Goal: Information Seeking & Learning: Find specific page/section

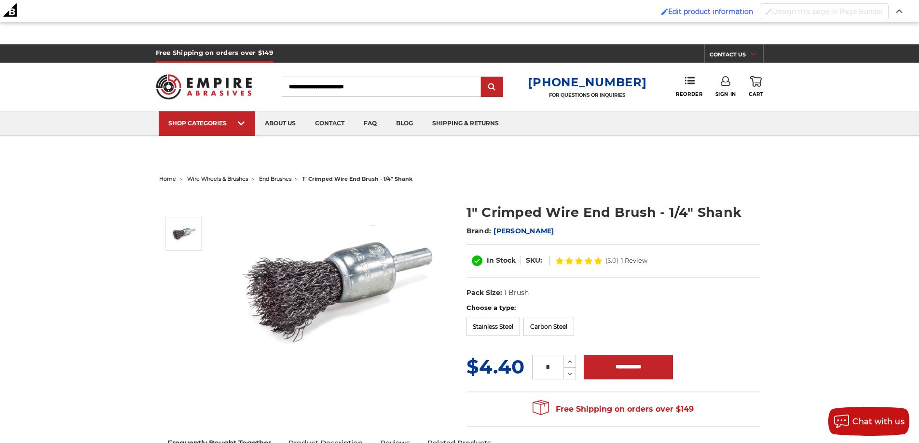
click at [100, 103] on header "Free Shipping on orders over $149 CONTACT US Monday - Friday (excluding holiday…" at bounding box center [459, 79] width 919 height 114
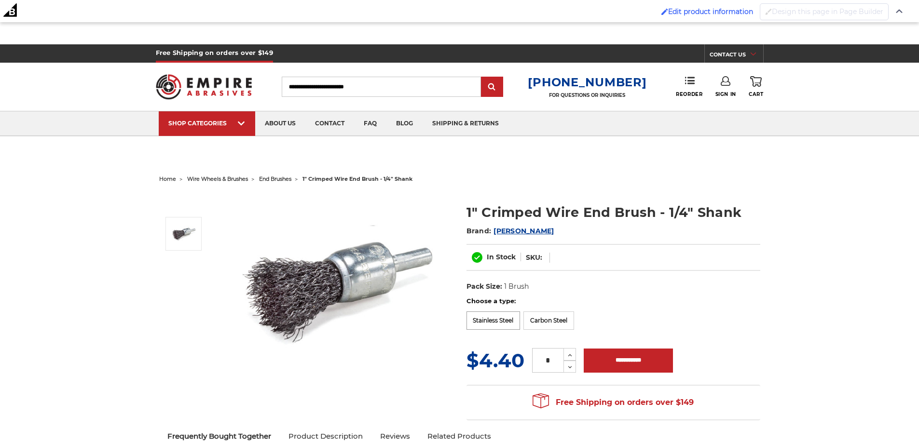
click at [491, 321] on label "Stainless Steel" at bounding box center [493, 321] width 54 height 18
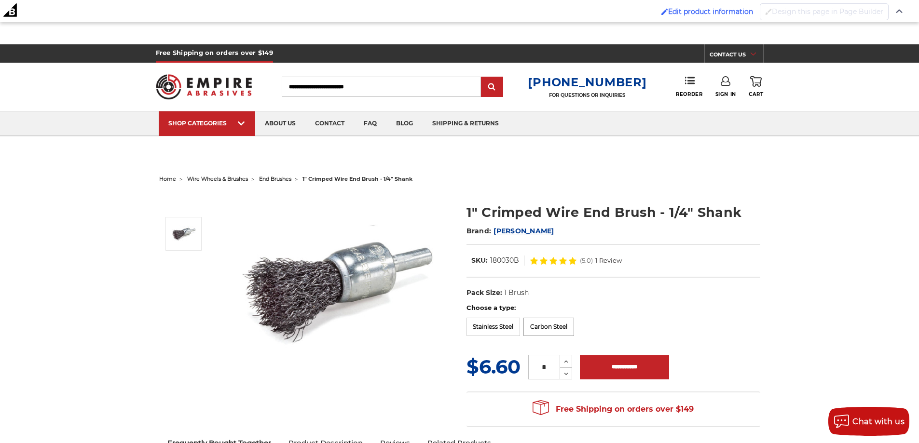
click at [546, 321] on label "Carbon Steel" at bounding box center [548, 327] width 51 height 18
click at [268, 178] on span "end brushes" at bounding box center [275, 179] width 32 height 7
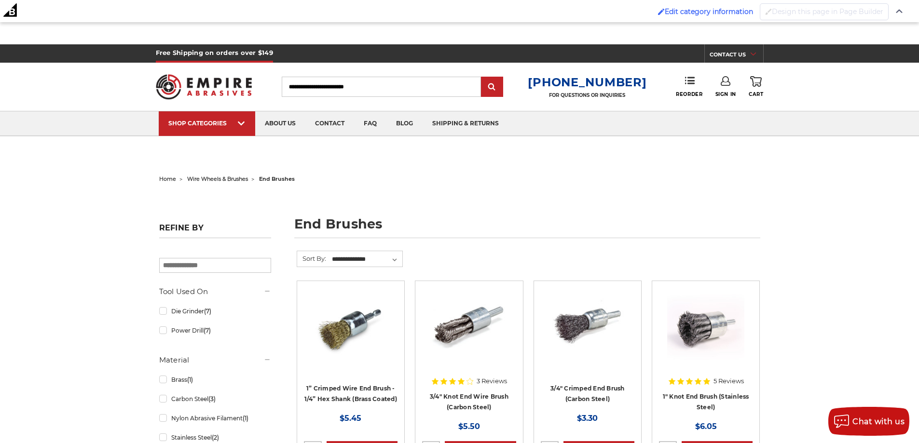
click at [341, 75] on div "Toggle menu Menu Search 1-800-816-3824 FOR QUESTIONS OR INQUIRIES Phone Reorder…" at bounding box center [460, 87] width 608 height 48
click at [336, 88] on input "Search" at bounding box center [381, 87] width 199 height 20
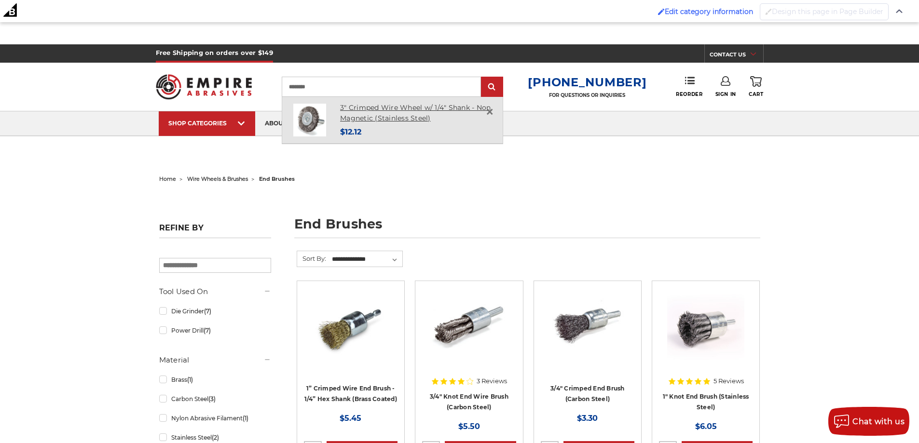
type input "********"
click at [365, 108] on link "3" Crimped Wire Wheel w/ 1/4" Shank - Non Magnetic (Stainless Steel)" at bounding box center [415, 113] width 151 height 20
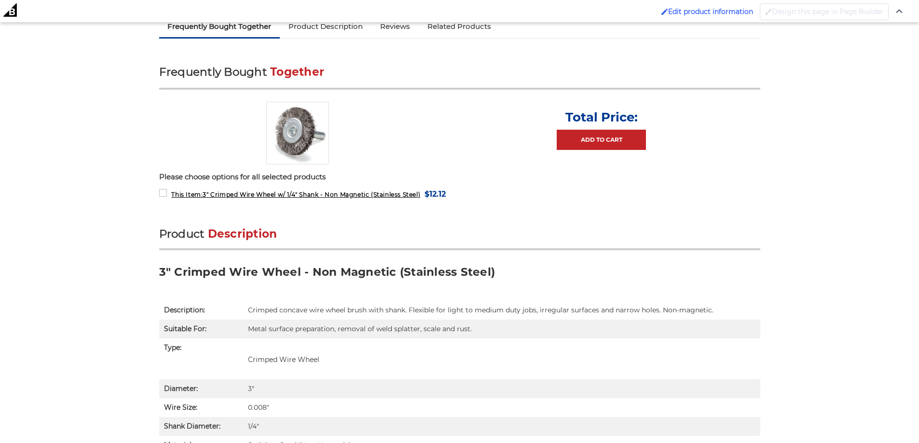
scroll to position [397, 0]
